Goal: Task Accomplishment & Management: Use online tool/utility

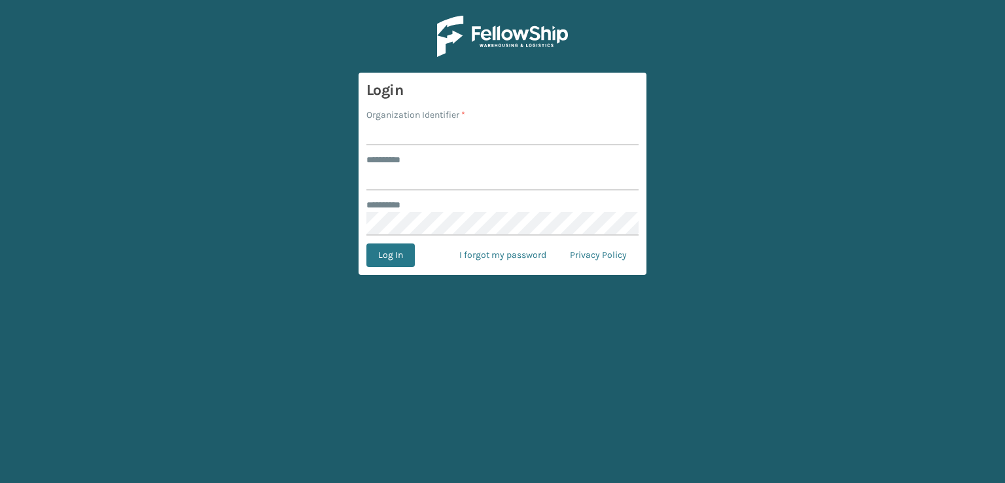
click at [384, 132] on input "Organization Identifier *" at bounding box center [502, 134] width 272 height 24
type input "SBYL"
click at [378, 185] on input "******** *" at bounding box center [502, 179] width 272 height 24
type input "*******"
click at [392, 258] on button "Log In" at bounding box center [390, 255] width 48 height 24
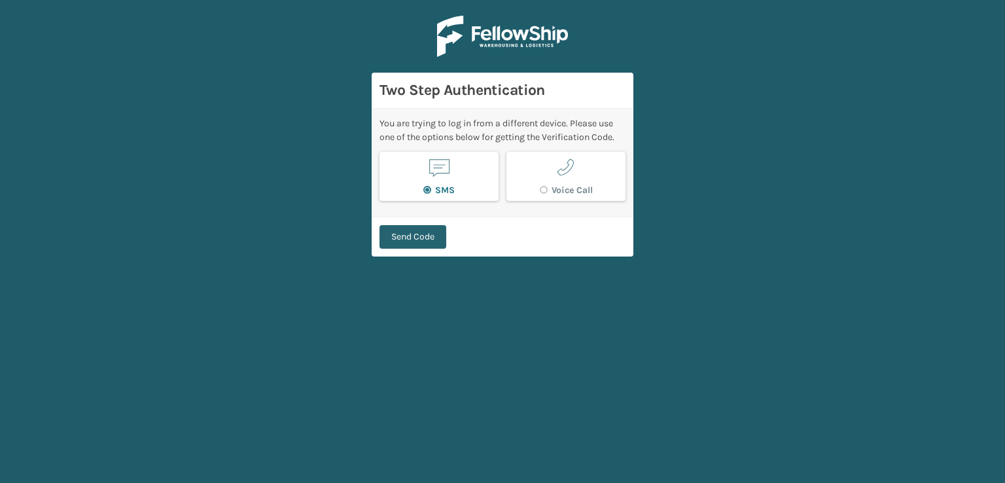
click at [421, 234] on button "Send Code" at bounding box center [413, 237] width 67 height 24
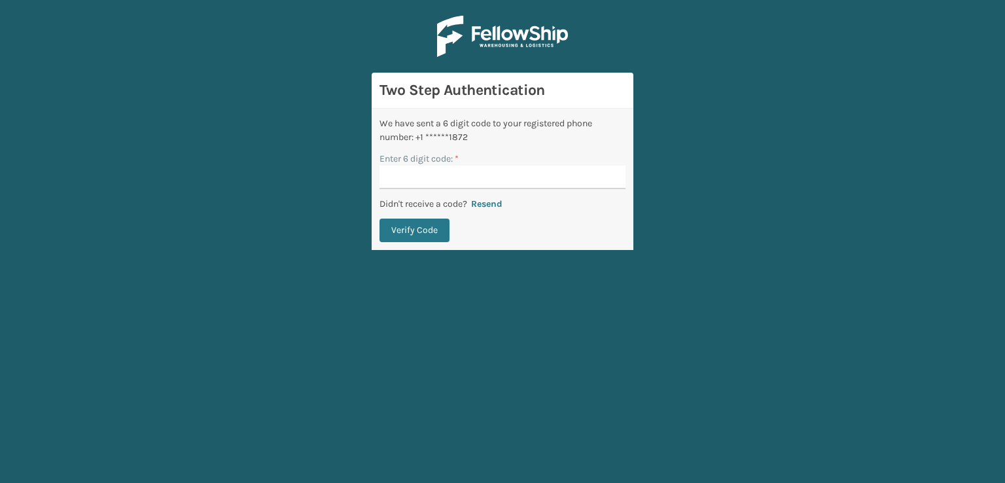
click at [647, 97] on main "Two Step Authentication We have sent a 6 digit code to your registered phone nu…" at bounding box center [502, 241] width 1005 height 483
click at [422, 174] on input "Enter 6 digit code: *" at bounding box center [503, 178] width 246 height 24
paste input "884391"
type input "884391"
click at [408, 221] on button "Verify Code" at bounding box center [415, 231] width 70 height 24
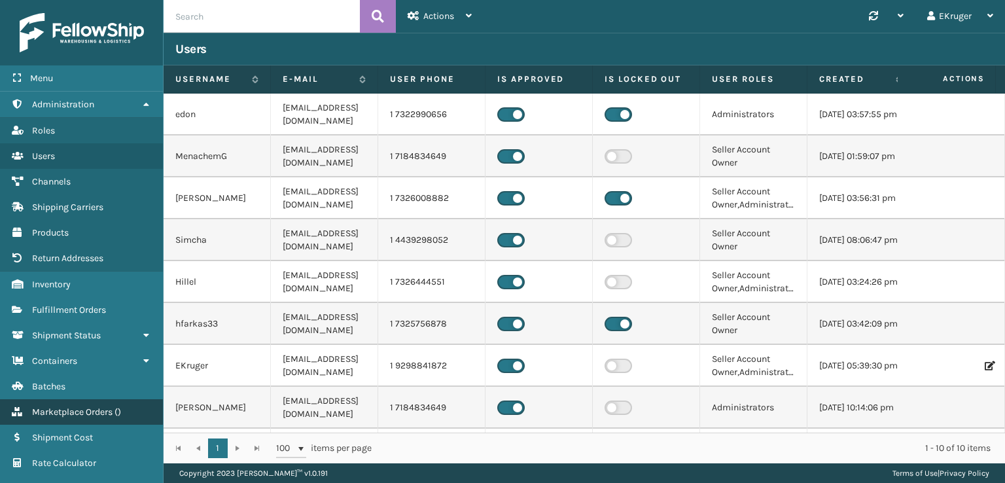
click at [113, 414] on span "Marketplace Orders" at bounding box center [72, 411] width 80 height 11
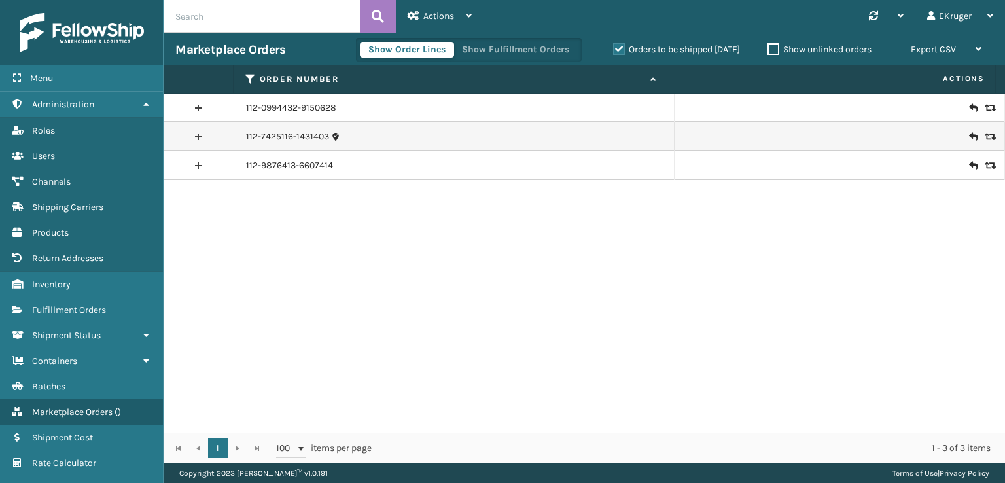
click at [251, 9] on input "text" at bounding box center [262, 16] width 196 height 33
paste input "113-1284044-4926660"
type input "113-1284044-4926660"
click at [387, 16] on button at bounding box center [378, 16] width 36 height 33
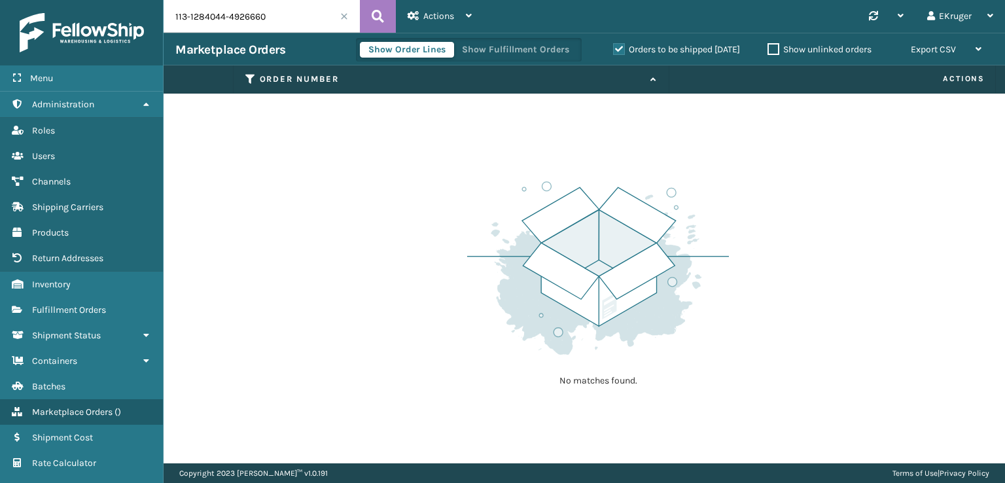
click at [613, 48] on label "Orders to be shipped [DATE]" at bounding box center [676, 49] width 127 height 11
click at [613, 48] on input "Orders to be shipped [DATE]" at bounding box center [613, 46] width 1 height 9
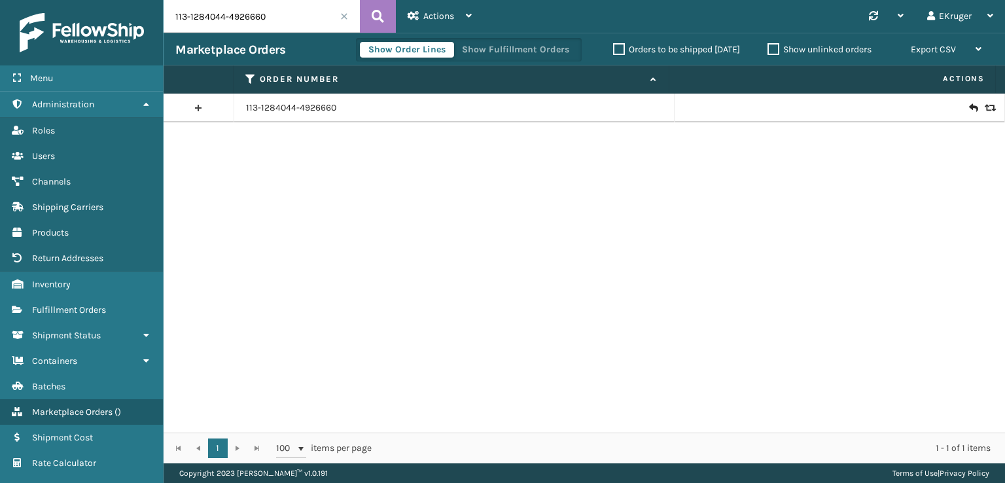
click at [969, 109] on icon at bounding box center [973, 107] width 8 height 13
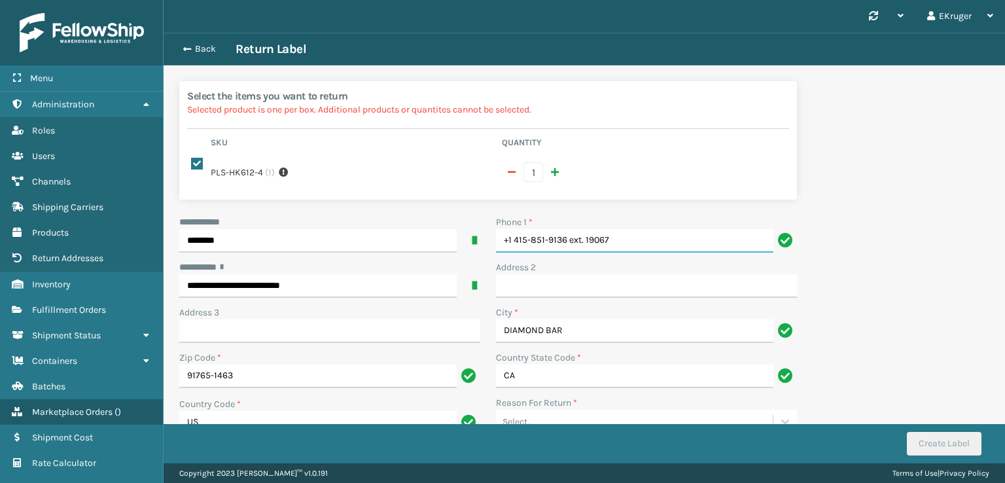
drag, startPoint x: 614, startPoint y: 224, endPoint x: 567, endPoint y: 221, distance: 46.6
click at [567, 229] on input "+1 415-851-9136 ext. 19067" at bounding box center [634, 241] width 277 height 24
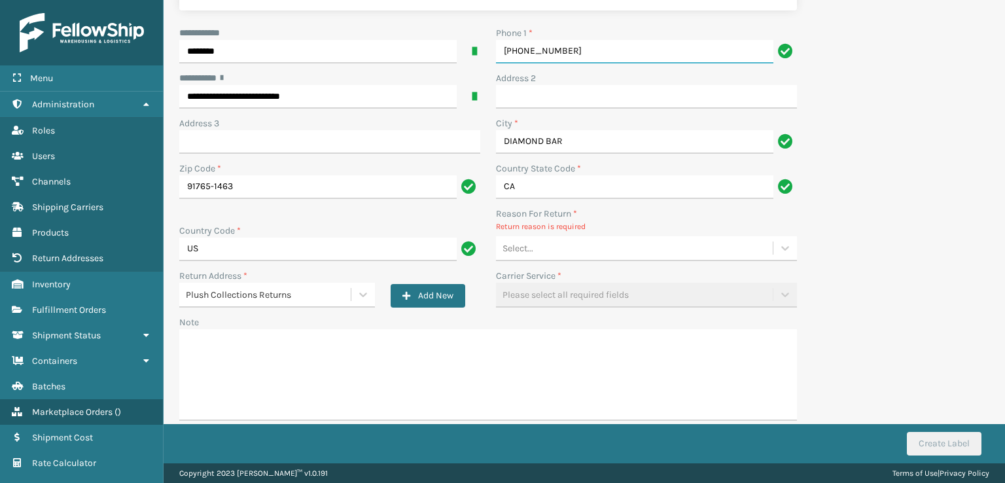
type input "[PHONE_NUMBER]"
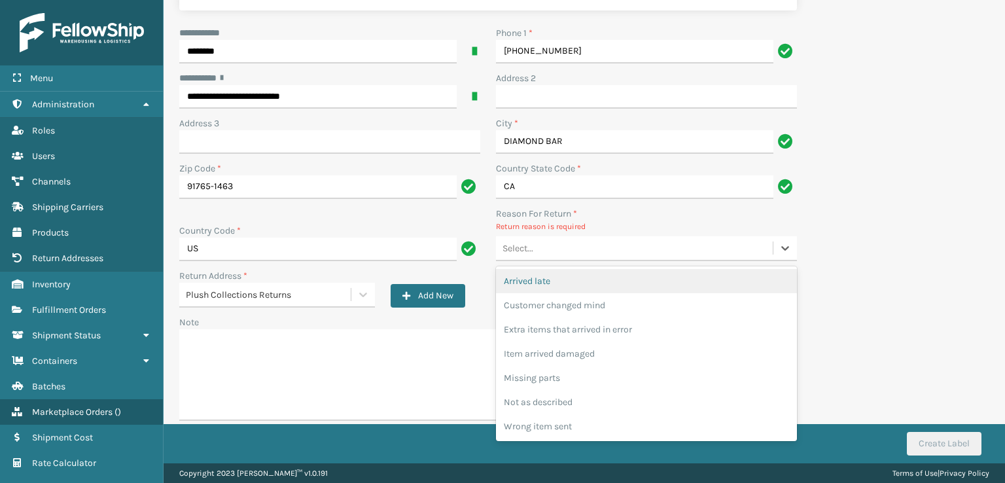
click at [589, 238] on div "Select..." at bounding box center [634, 249] width 277 height 22
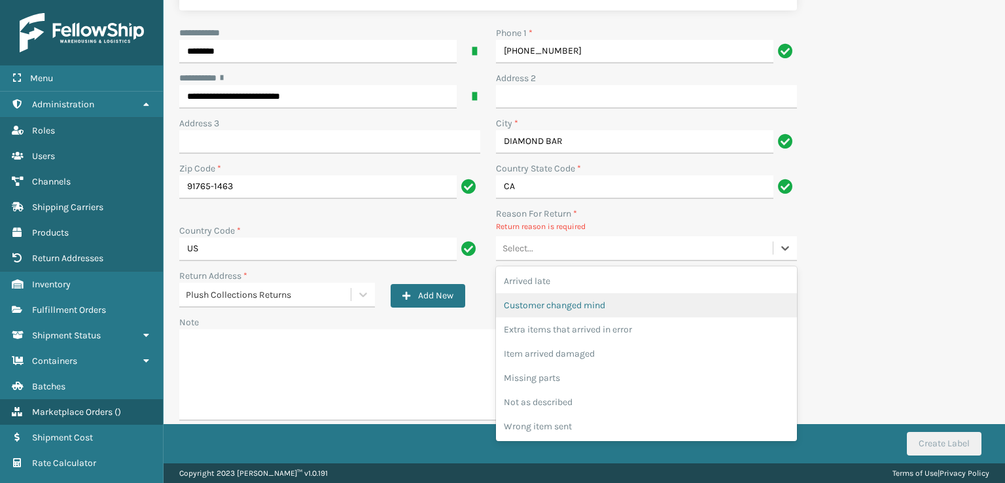
click at [580, 293] on div "Customer changed mind" at bounding box center [646, 305] width 301 height 24
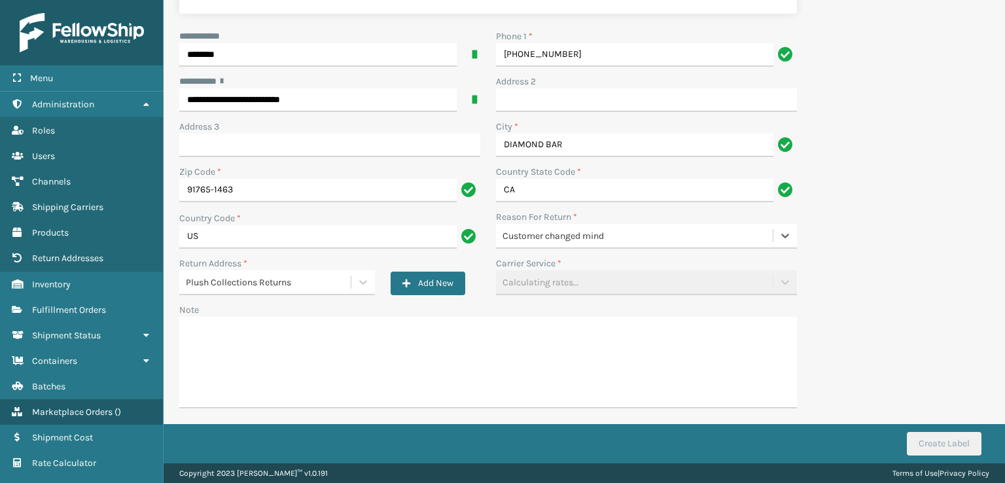
scroll to position [173, 0]
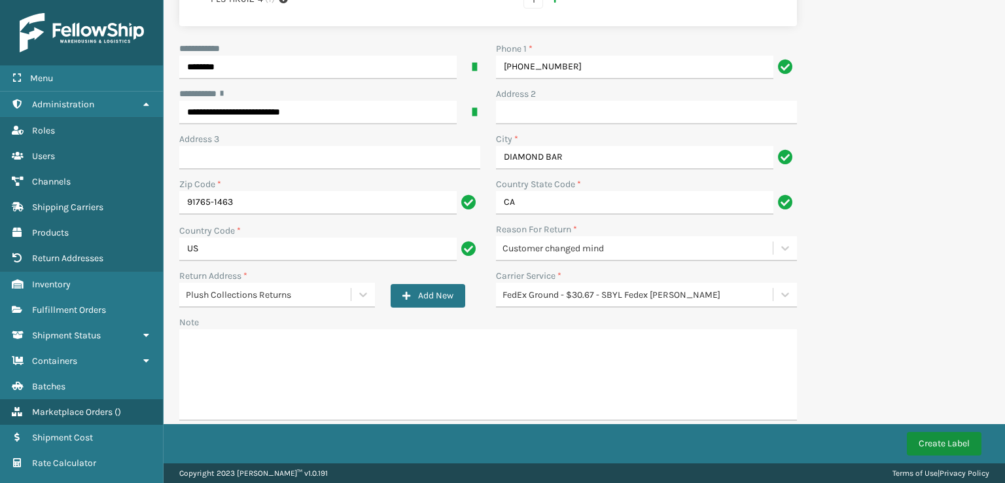
click at [934, 441] on button "Create Label" at bounding box center [944, 444] width 75 height 24
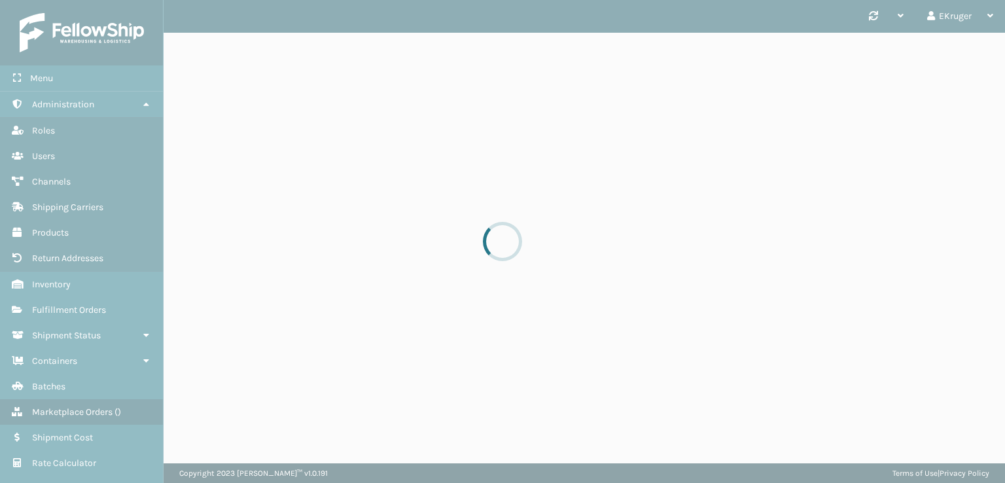
scroll to position [0, 0]
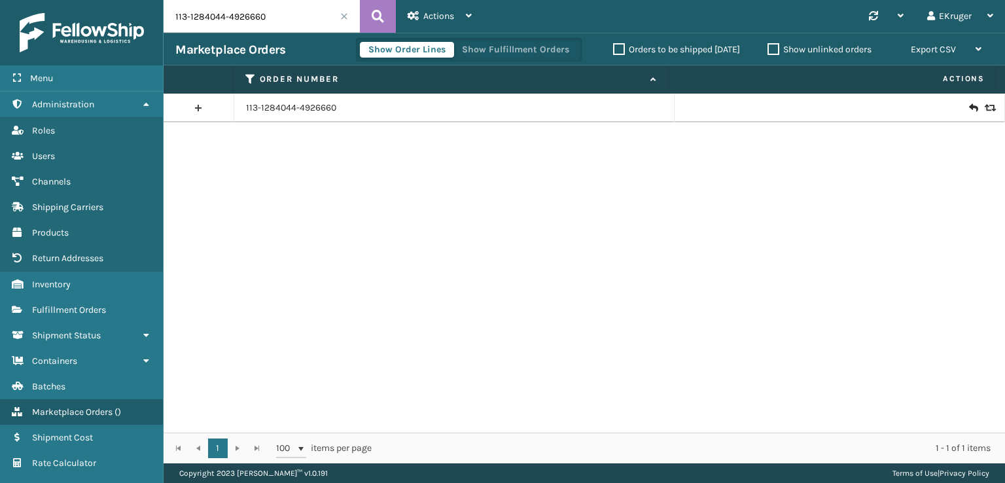
click at [421, 311] on div "113-1284044-4926660" at bounding box center [585, 263] width 842 height 339
click at [969, 106] on icon at bounding box center [973, 107] width 8 height 13
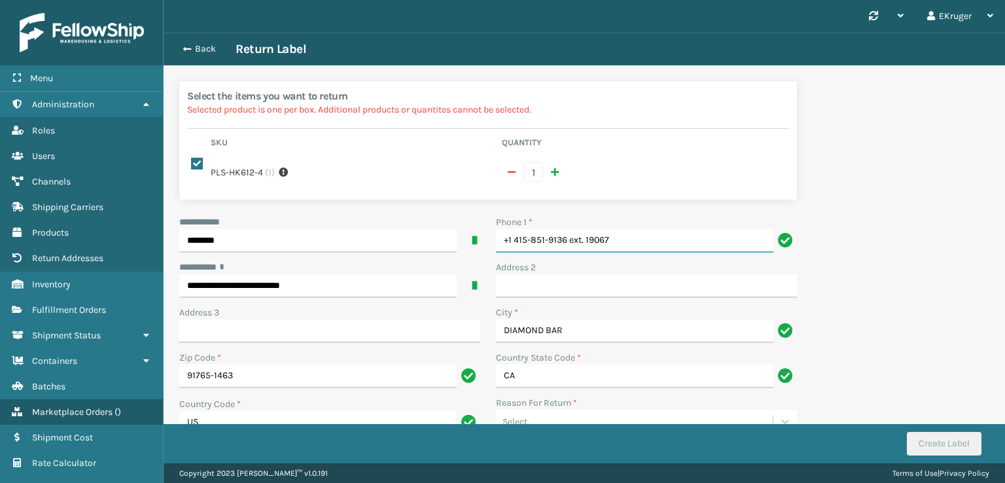
drag, startPoint x: 605, startPoint y: 238, endPoint x: 573, endPoint y: 236, distance: 31.5
click at [573, 236] on input "+1 415-851-9136 ext. 19067" at bounding box center [634, 241] width 277 height 24
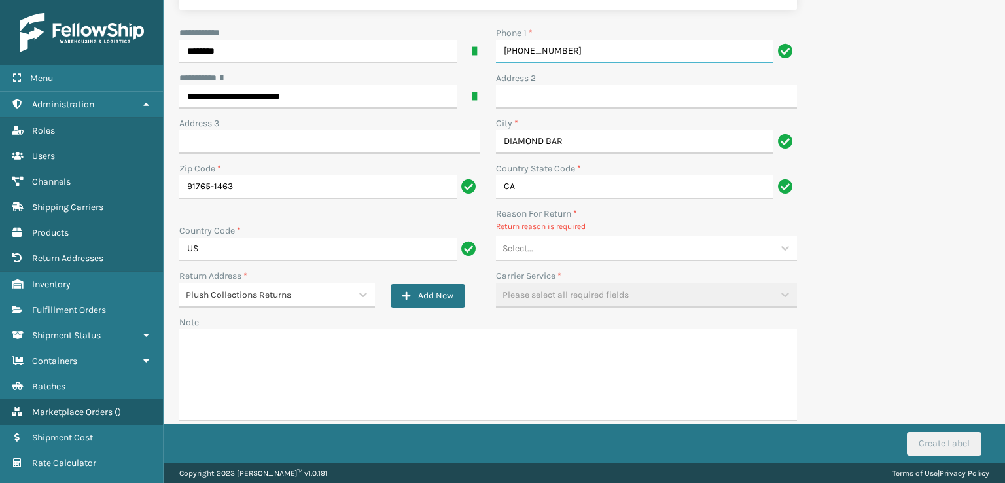
type input "[PHONE_NUMBER]"
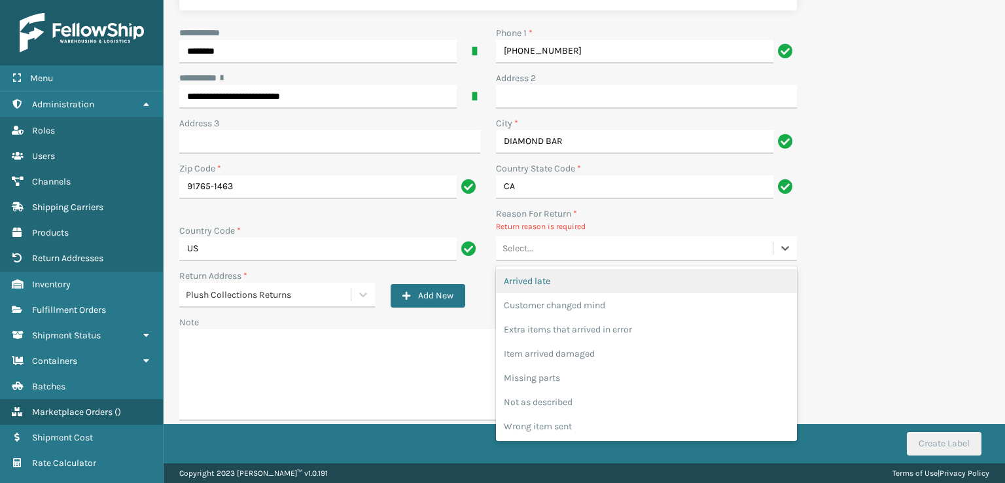
click at [550, 238] on div "Select..." at bounding box center [634, 249] width 277 height 22
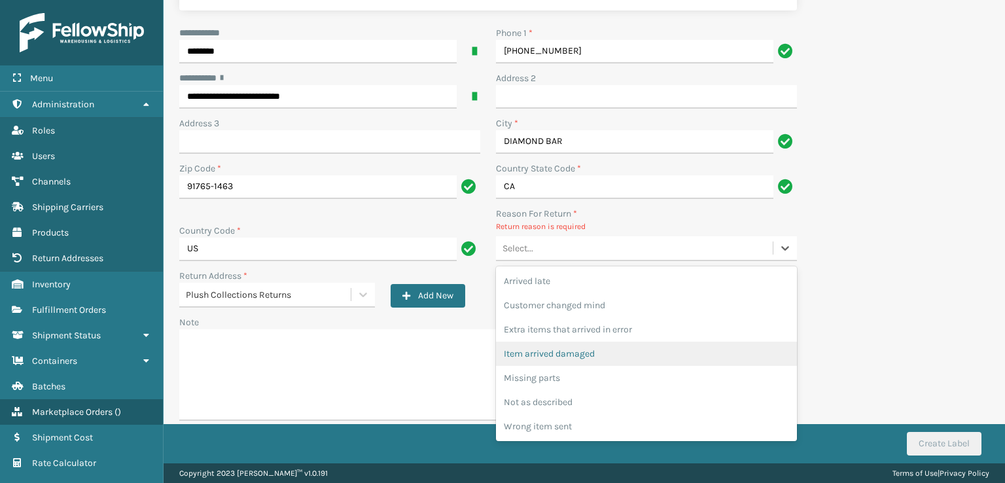
click at [531, 342] on div "Item arrived damaged" at bounding box center [646, 354] width 301 height 24
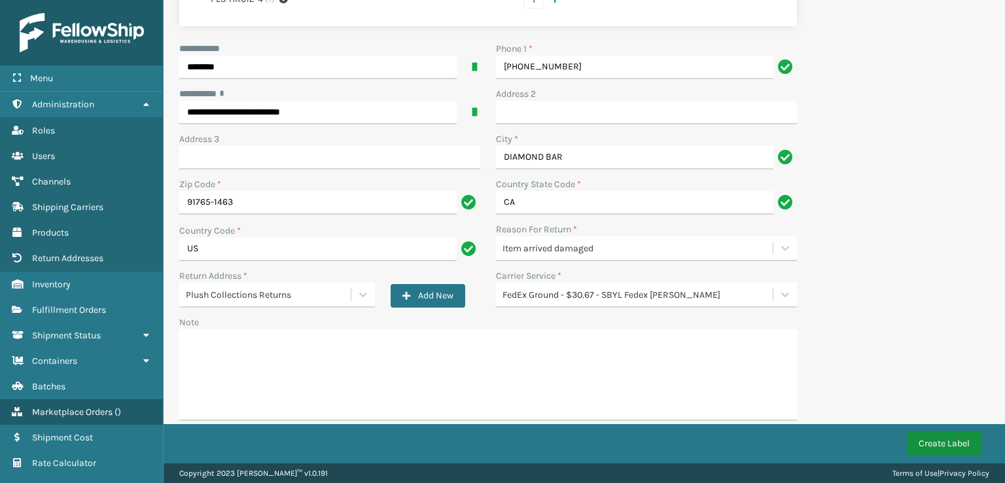
click at [932, 438] on button "Create Label" at bounding box center [944, 444] width 75 height 24
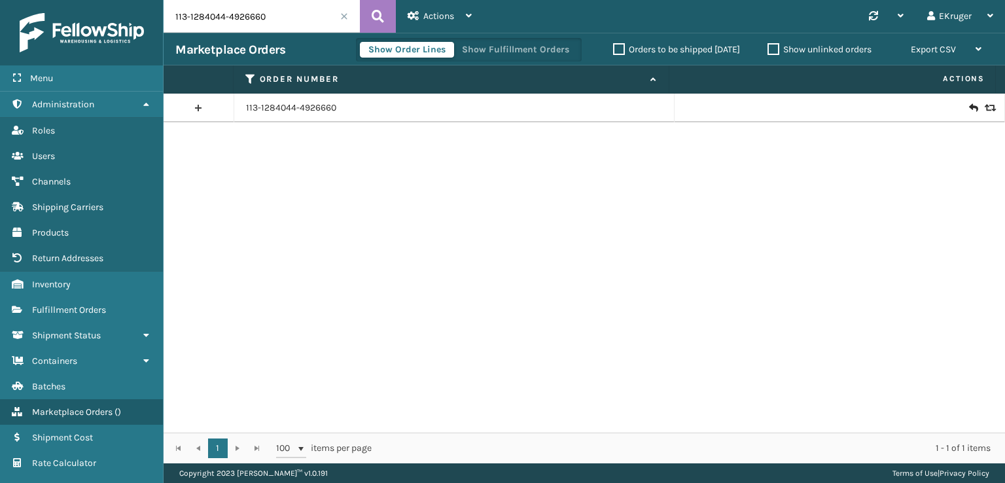
drag, startPoint x: 238, startPoint y: 13, endPoint x: 10, endPoint y: 48, distance: 229.7
click at [10, 0] on div "Menu Administration Roles Users Channels Shipping Carriers Products Return Addr…" at bounding box center [502, 0] width 1005 height 0
drag, startPoint x: 274, startPoint y: 21, endPoint x: 157, endPoint y: 16, distance: 116.6
click at [157, 0] on div "Menu Administration Roles Users Channels Shipping Carriers Products Return Addr…" at bounding box center [502, 0] width 1005 height 0
paste input "[CREDIT_CARD_NUMBER]"
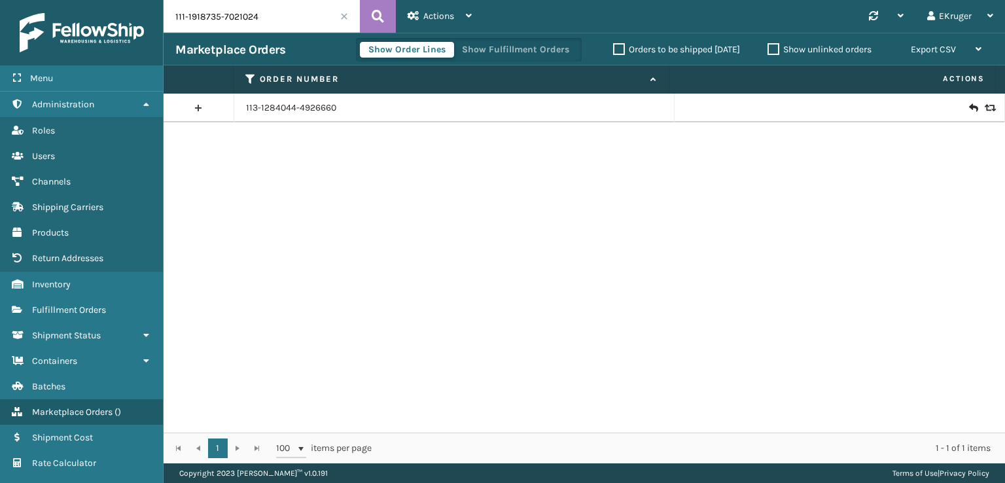
click at [309, 24] on input "111-1918735-7021024" at bounding box center [262, 16] width 196 height 33
type input "111-1918735-7021024"
click at [376, 14] on icon at bounding box center [378, 17] width 12 height 20
click at [969, 108] on icon at bounding box center [973, 107] width 8 height 13
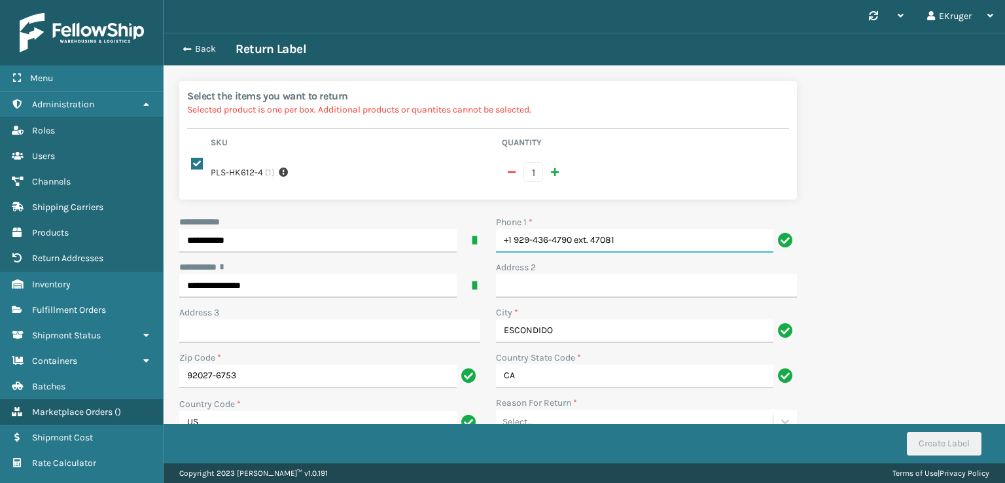
drag, startPoint x: 622, startPoint y: 227, endPoint x: 576, endPoint y: 226, distance: 45.2
click at [576, 229] on input "+1 929-436-4790 ext. 47081" at bounding box center [634, 241] width 277 height 24
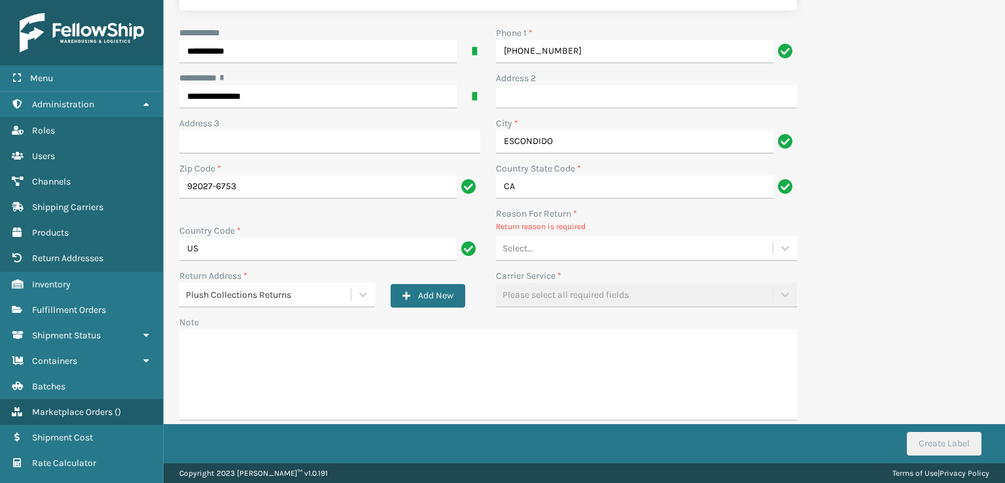
type input "[PHONE_NUMBER]"
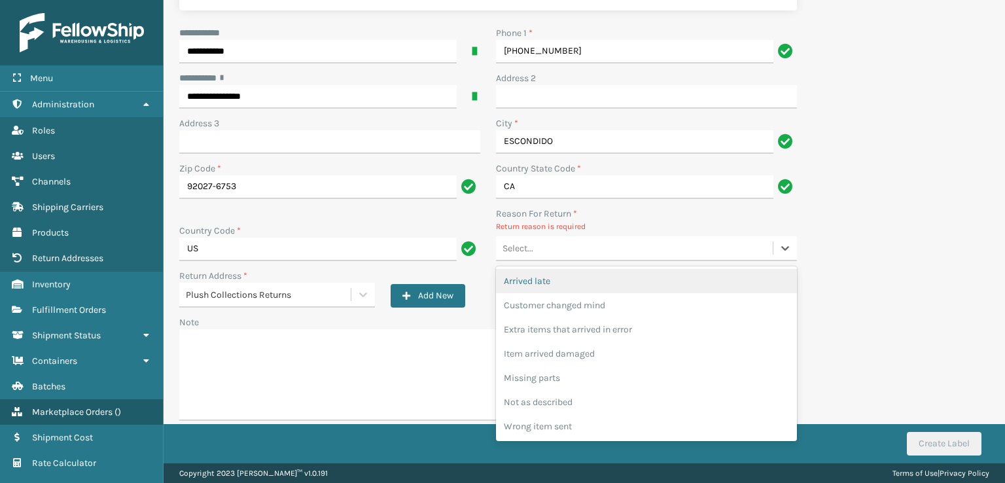
click at [622, 238] on div "Select..." at bounding box center [634, 249] width 277 height 22
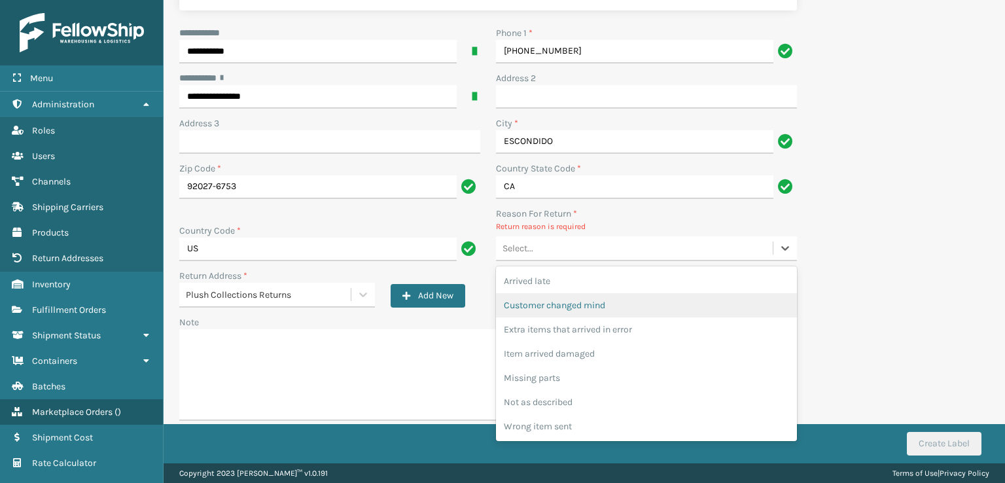
click at [597, 294] on div "Customer changed mind" at bounding box center [646, 305] width 301 height 24
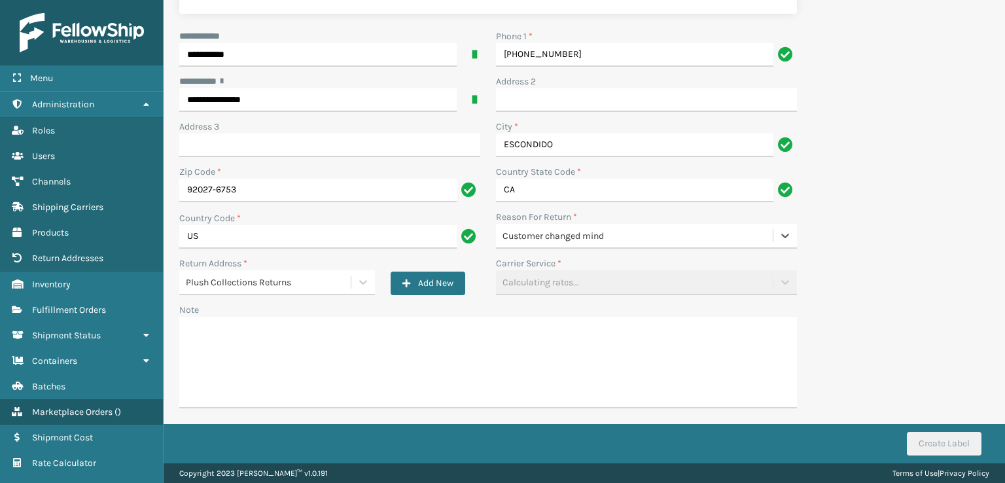
scroll to position [173, 0]
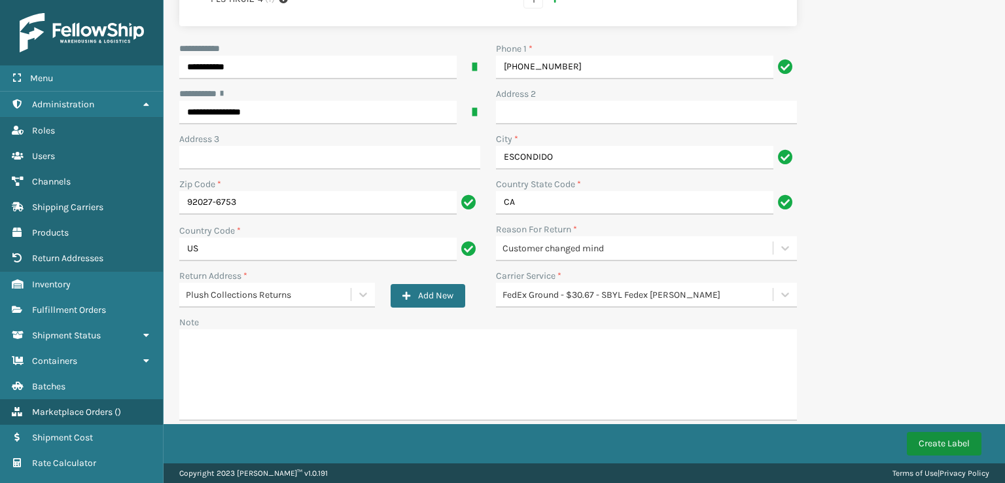
click at [934, 440] on button "Create Label" at bounding box center [944, 444] width 75 height 24
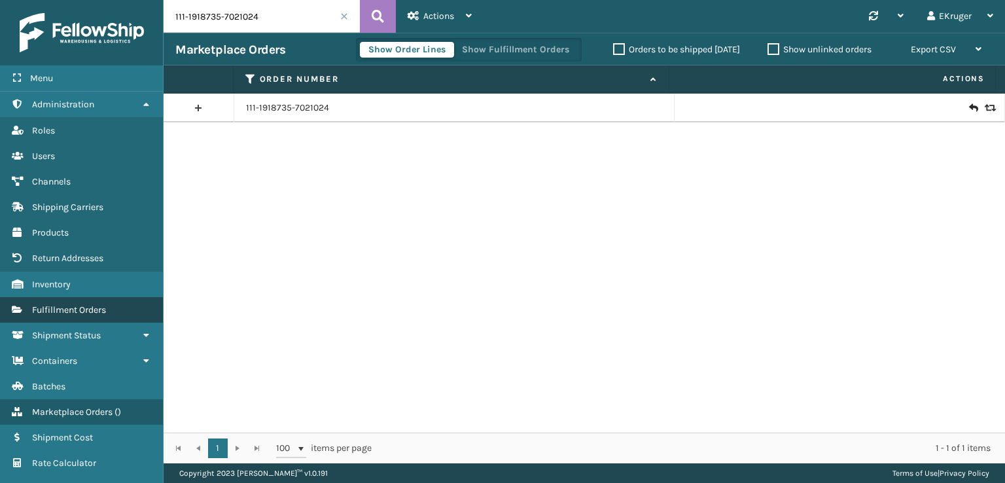
click at [89, 297] on link "Fulfillment Orders" at bounding box center [81, 310] width 163 height 26
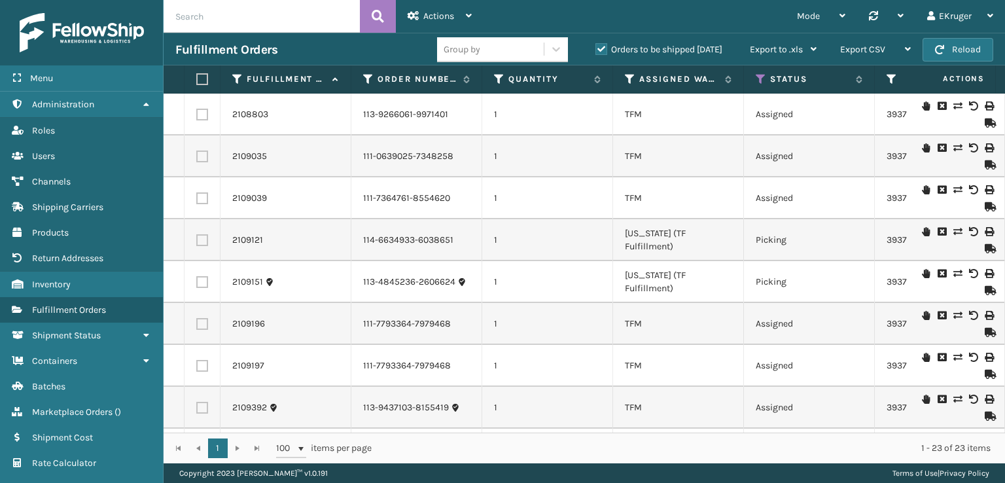
click at [199, 14] on input "text" at bounding box center [262, 16] width 196 height 33
paste input "111-2356321-7538601"
type input "111-2356321-7538601"
click at [378, 12] on icon at bounding box center [378, 17] width 12 height 20
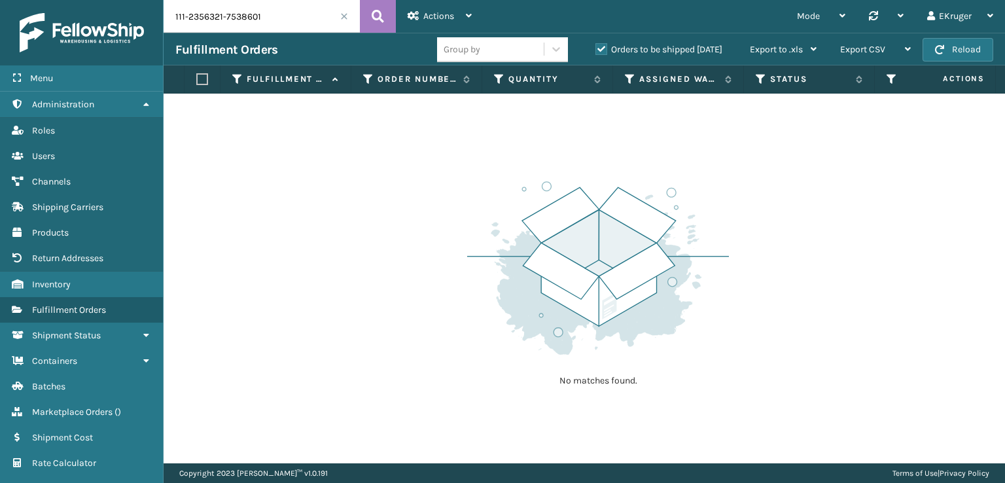
click at [603, 48] on label "Orders to be shipped [DATE]" at bounding box center [658, 49] width 127 height 11
click at [596, 48] on input "Orders to be shipped [DATE]" at bounding box center [595, 46] width 1 height 9
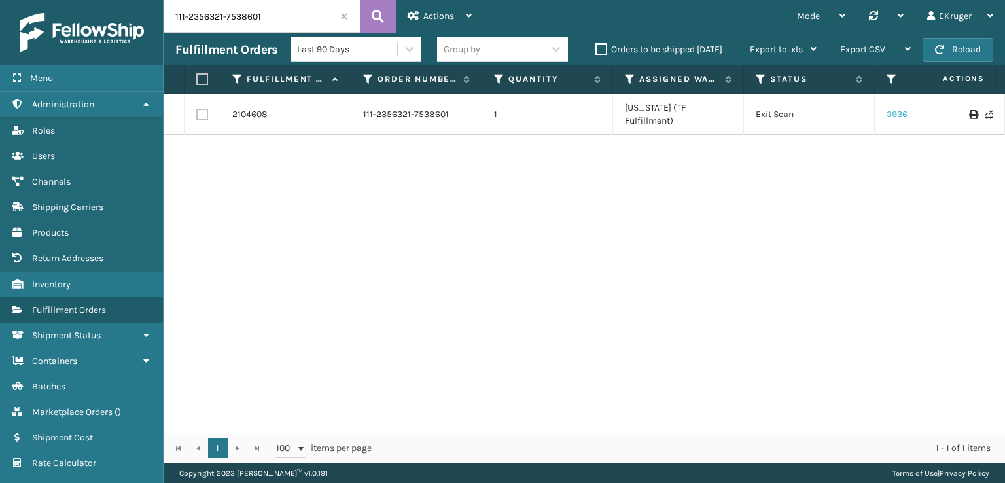
click at [895, 109] on link "393673269988" at bounding box center [918, 114] width 63 height 11
